Goal: Task Accomplishment & Management: Use online tool/utility

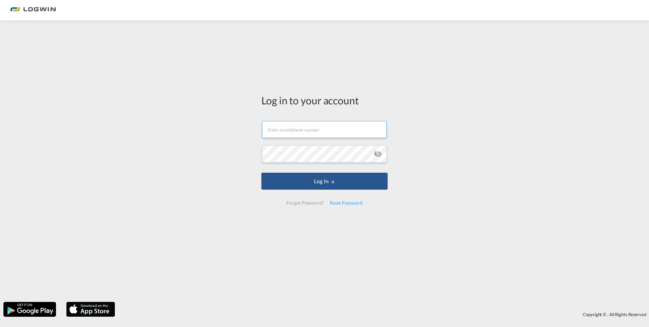
drag, startPoint x: 282, startPoint y: 122, endPoint x: 285, endPoint y: 127, distance: 5.7
click at [282, 122] on input "text" at bounding box center [324, 129] width 125 height 17
click at [287, 130] on input "text" at bounding box center [324, 129] width 125 height 17
type input "[EMAIL_ADDRESS][DOMAIN_NAME]"
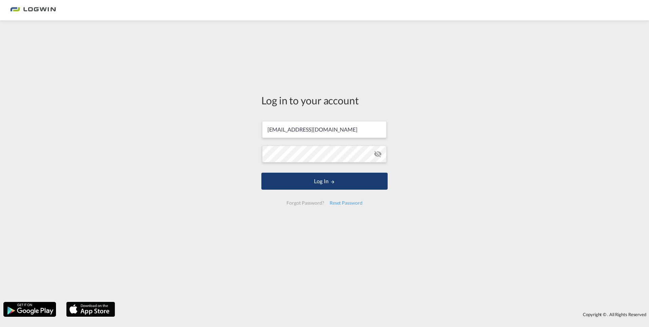
click at [315, 180] on button "Log In" at bounding box center [325, 181] width 126 height 17
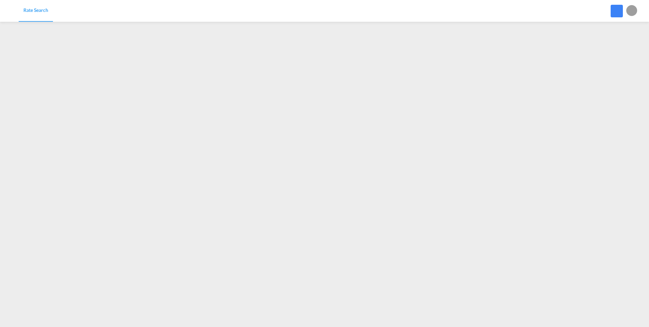
click at [336, 166] on div at bounding box center [333, 156] width 51 height 51
